Goal: Book appointment/travel/reservation

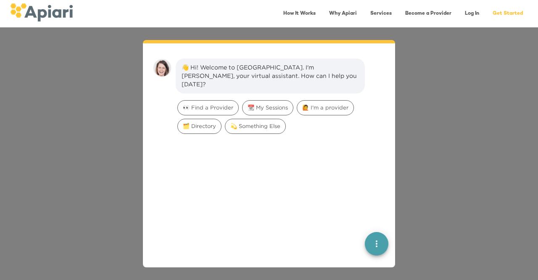
scroll to position [12, 0]
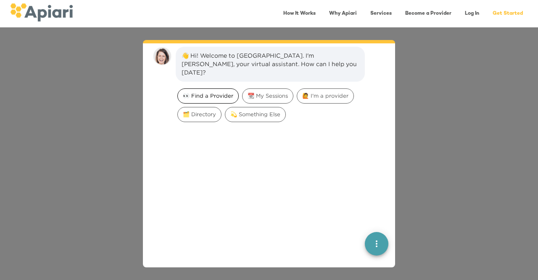
click at [208, 92] on span "👀 Find a Provider" at bounding box center [208, 96] width 61 height 8
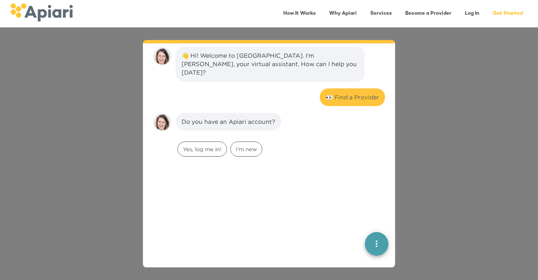
scroll to position [69, 0]
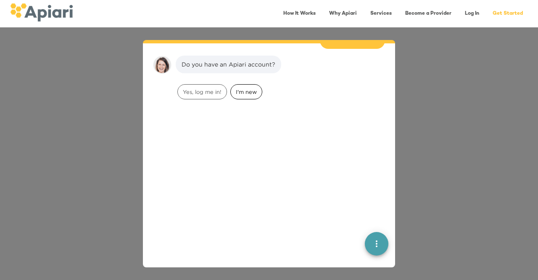
click at [239, 88] on span "I'm new" at bounding box center [246, 92] width 31 height 8
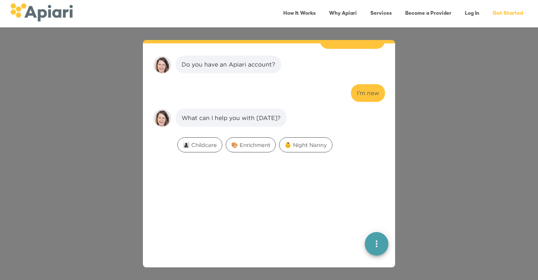
scroll to position [122, 0]
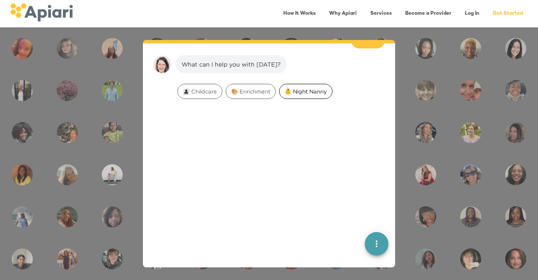
click at [325, 87] on div "👶 Night Nanny" at bounding box center [305, 91] width 53 height 15
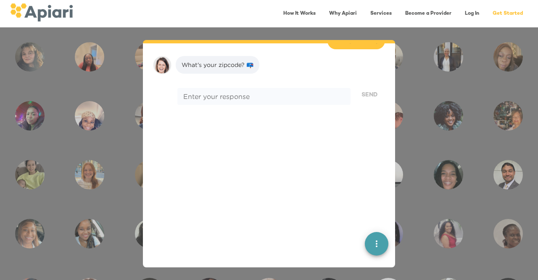
scroll to position [175, 0]
click at [325, 92] on textarea at bounding box center [264, 96] width 162 height 8
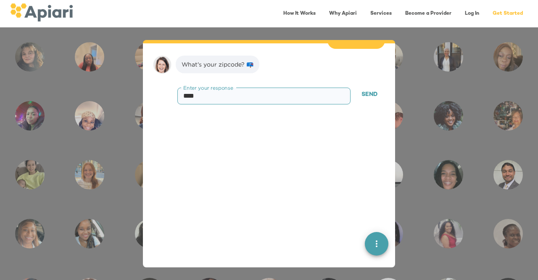
type textarea "*****"
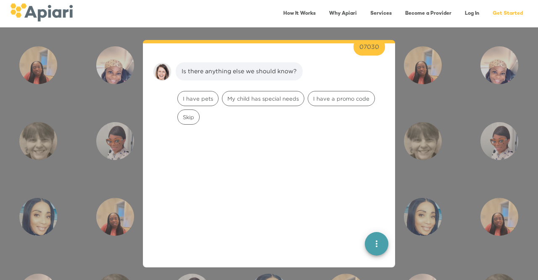
scroll to position [229, 0]
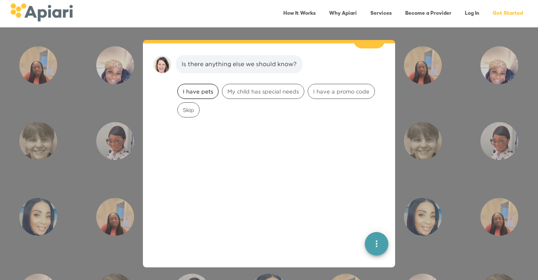
click at [186, 87] on span "I have pets" at bounding box center [198, 91] width 40 height 8
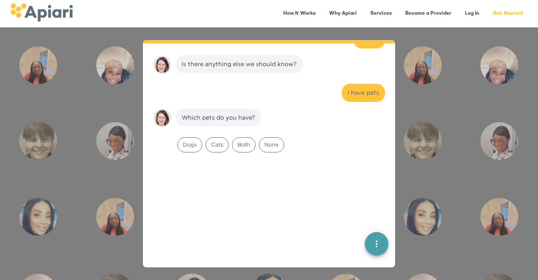
scroll to position [282, 0]
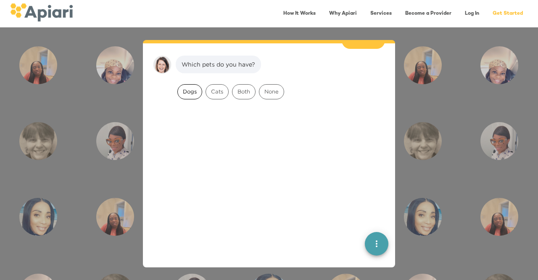
click at [188, 87] on span "Dogs" at bounding box center [190, 91] width 24 height 8
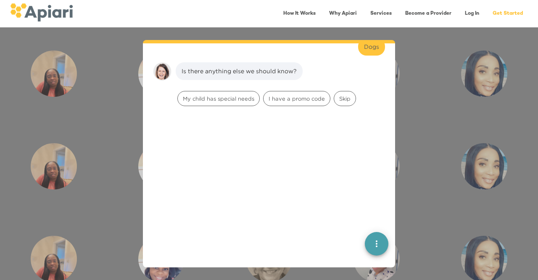
scroll to position [335, 0]
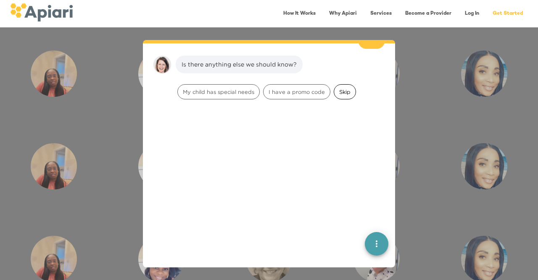
click at [346, 88] on span "Skip" at bounding box center [344, 92] width 21 height 8
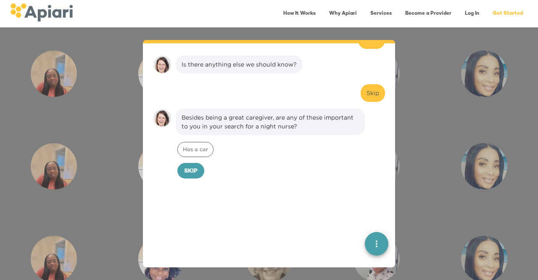
scroll to position [388, 0]
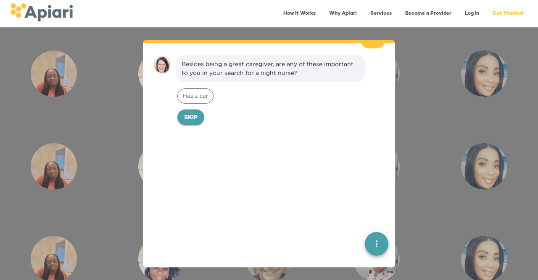
click at [198, 109] on button "Skip" at bounding box center [191, 117] width 27 height 16
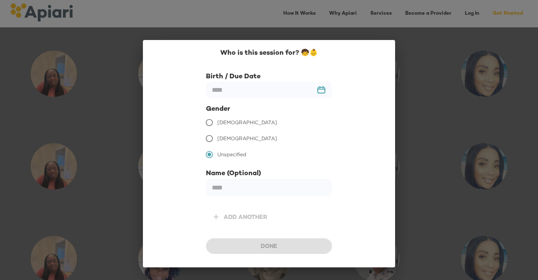
scroll to position [446, 0]
click at [322, 90] on input "text" at bounding box center [269, 90] width 126 height 16
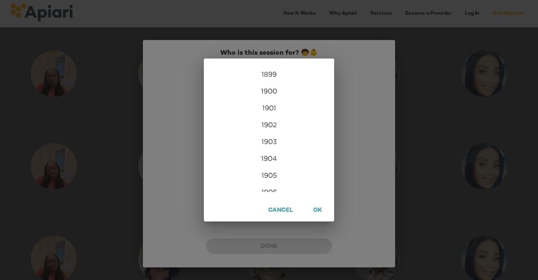
scroll to position [2036, 0]
click at [321, 214] on span "OK" at bounding box center [318, 210] width 12 height 11
type input "**********"
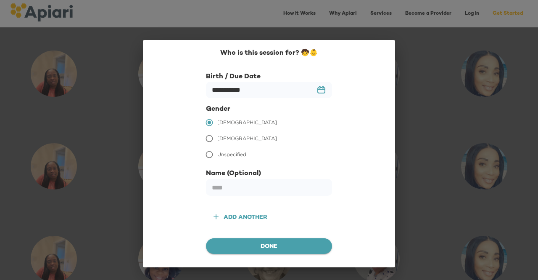
click at [271, 242] on span "Done" at bounding box center [269, 246] width 113 height 11
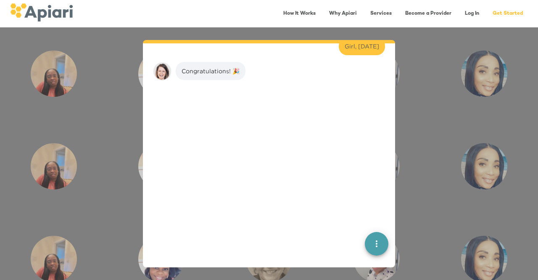
scroll to position [499, 0]
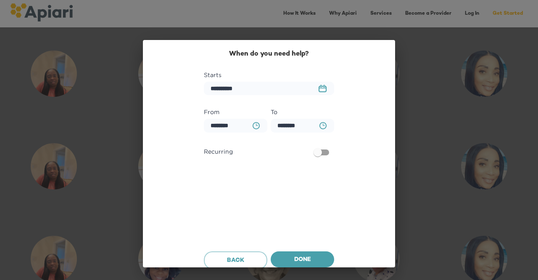
click at [320, 88] on rect "button" at bounding box center [322, 88] width 7 height 1
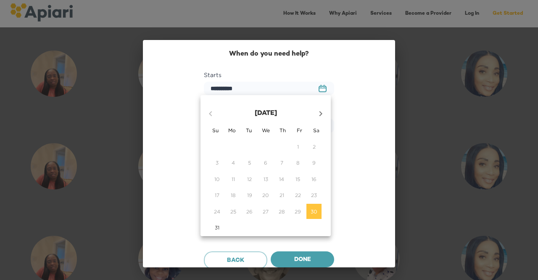
click at [326, 110] on button "button" at bounding box center [321, 113] width 20 height 20
click at [268, 150] on span "3" at bounding box center [265, 146] width 15 height 7
type input "**********"
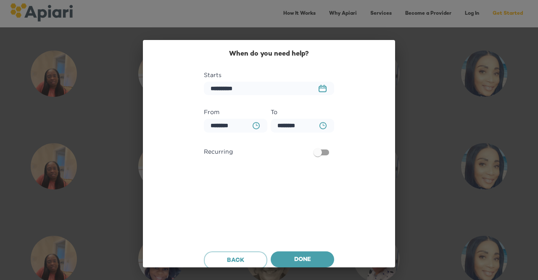
click at [256, 125] on icon "BA0D2328-0349-4FFE-B945-982DA367CA30 Created with sketchtool." at bounding box center [256, 125] width 7 height 7
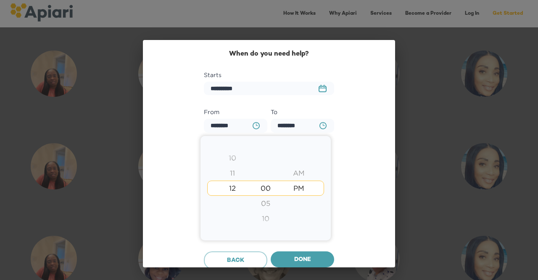
click at [256, 125] on div at bounding box center [269, 140] width 538 height 280
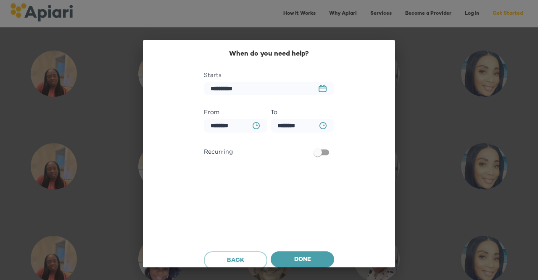
click at [323, 122] on button "BA0D2328-0349-4FFE-B945-982DA367CA30 Created with sketchtool." at bounding box center [323, 125] width 17 height 17
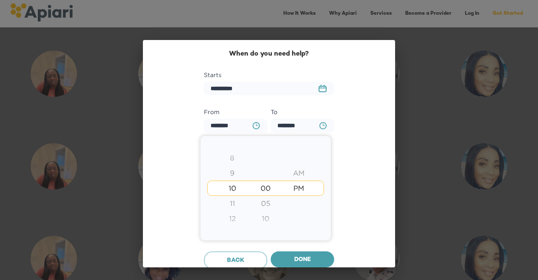
click at [241, 217] on div "12" at bounding box center [232, 218] width 33 height 15
type input "********"
click at [350, 131] on div at bounding box center [269, 140] width 538 height 280
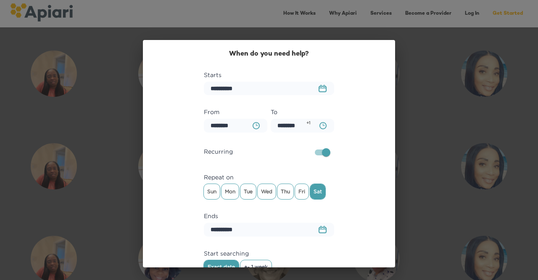
scroll to position [39, 0]
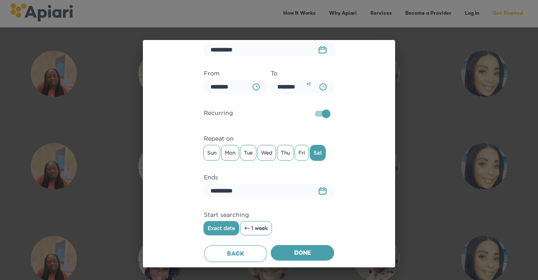
click at [257, 223] on button "+- 1 week" at bounding box center [256, 227] width 31 height 13
click at [321, 253] on span "Done" at bounding box center [303, 253] width 50 height 11
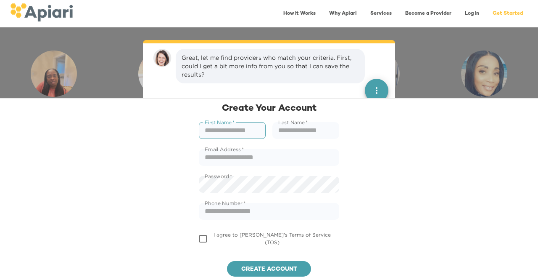
scroll to position [589, 0]
click at [235, 140] on div "First Name   * First Name *" at bounding box center [233, 131] width 74 height 24
click at [237, 129] on input "text" at bounding box center [232, 130] width 67 height 17
type input "*******"
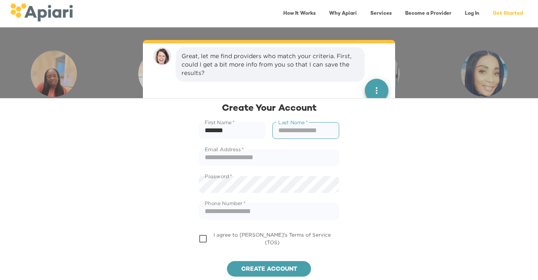
click at [301, 135] on input "text" at bounding box center [306, 130] width 67 height 17
type input "******"
click at [273, 158] on input "text" at bounding box center [269, 157] width 140 height 17
type input "**********"
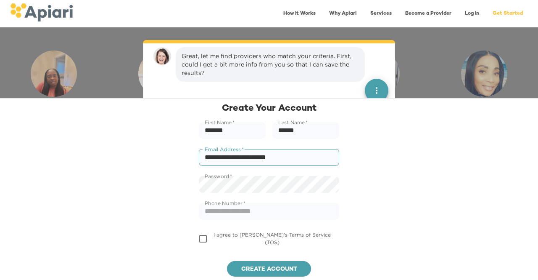
type input "**********"
click at [267, 264] on span "Create account" at bounding box center [269, 269] width 71 height 11
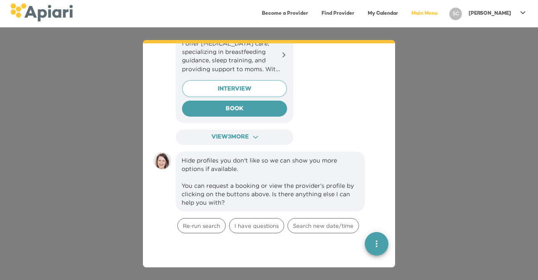
scroll to position [1086, 0]
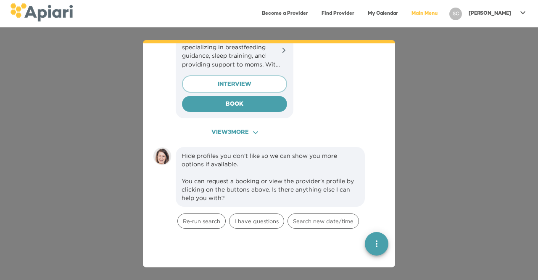
click at [267, 127] on span "View 3 more ACAF9A9D-F959-4453-8A96-698DF63F3F06 Created with sketchtool." at bounding box center [234, 132] width 103 height 11
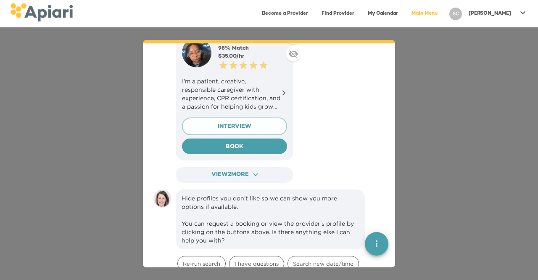
scroll to position [1459, 0]
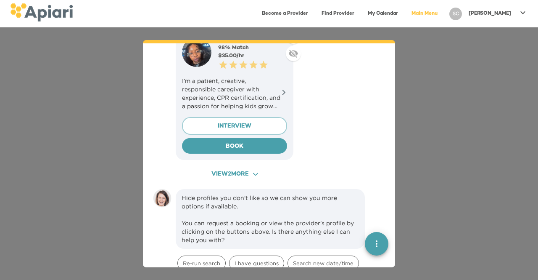
click at [267, 169] on span "View 2 more ACAF9A9D-F959-4453-8A96-698DF63F3F06 Created with sketchtool." at bounding box center [234, 174] width 103 height 11
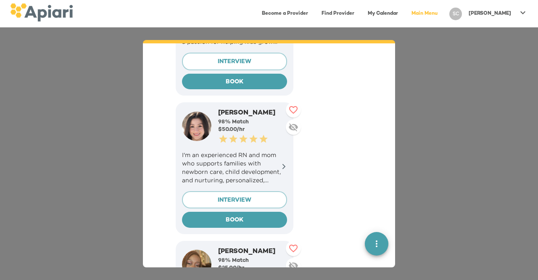
scroll to position [1524, 0]
click at [271, 153] on p "I'm an experienced RN and mom who supports families with newborn care, child de…" at bounding box center [234, 167] width 105 height 34
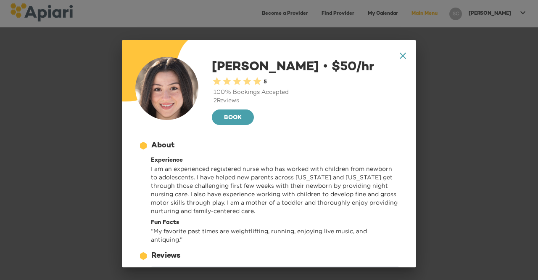
scroll to position [0, 0]
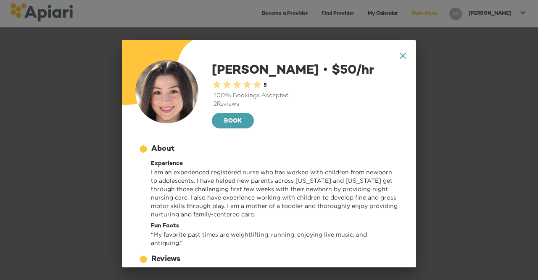
click at [400, 54] on icon "A1D20667-DBDC-461F-895E-AC602C3246CF Created with sketchtool." at bounding box center [403, 56] width 6 height 6
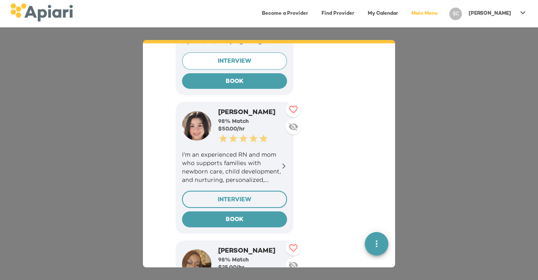
click at [257, 195] on span "INTERVIEW" at bounding box center [234, 200] width 91 height 11
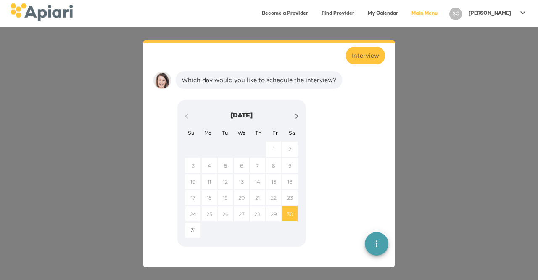
scroll to position [1927, 0]
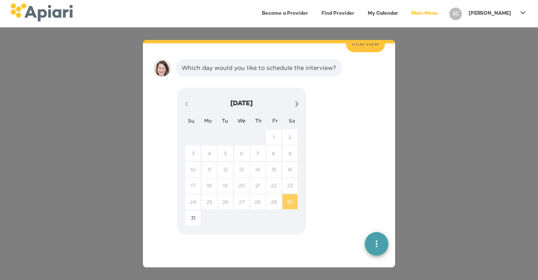
click at [294, 198] on span "30" at bounding box center [290, 201] width 15 height 7
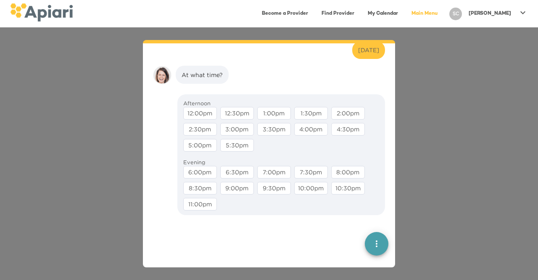
scroll to position [1981, 0]
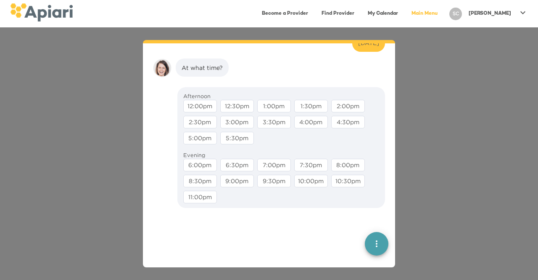
click at [209, 98] on div "12:00pm" at bounding box center [200, 106] width 37 height 16
click at [209, 100] on div "12:00pm" at bounding box center [200, 106] width 34 height 13
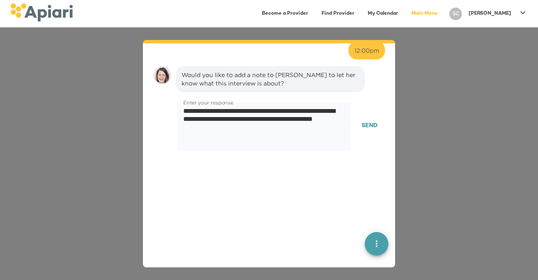
scroll to position [2034, 0]
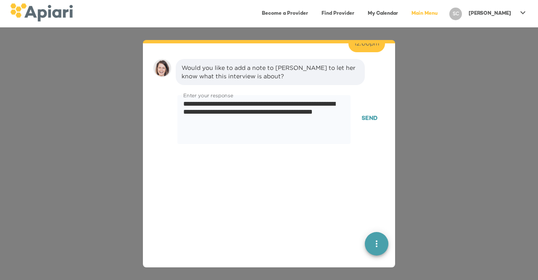
click at [368, 114] on span "Send" at bounding box center [370, 119] width 16 height 11
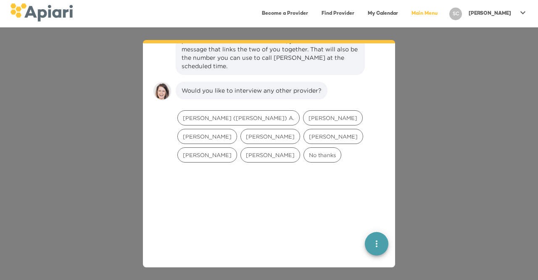
scroll to position [2138, 0]
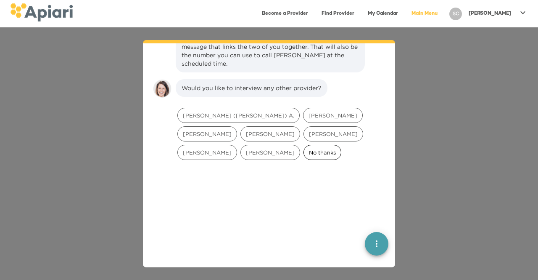
click at [322, 148] on span "No thanks" at bounding box center [322, 152] width 37 height 8
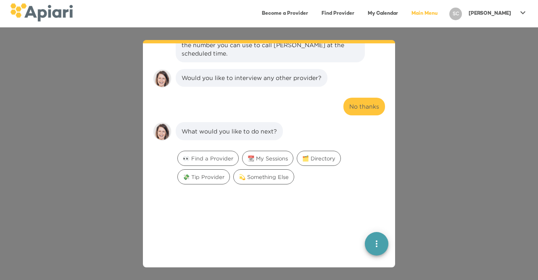
scroll to position [2147, 0]
